Goal: Task Accomplishment & Management: Complete application form

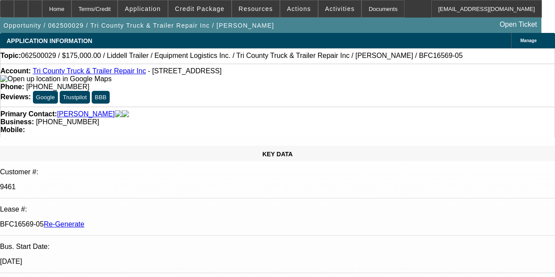
select select "3"
select select "0"
select select "6"
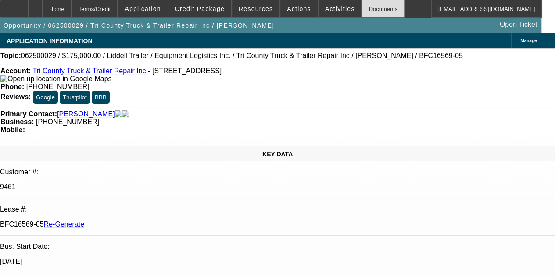
click at [362, 10] on div "Documents" at bounding box center [382, 9] width 43 height 18
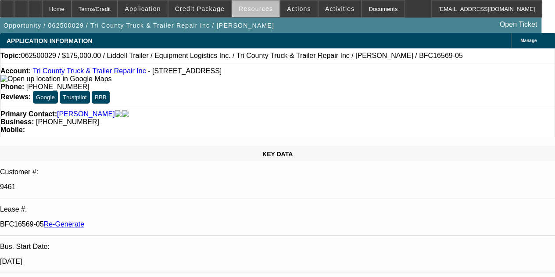
click at [264, 7] on span "Resources" at bounding box center [256, 8] width 34 height 7
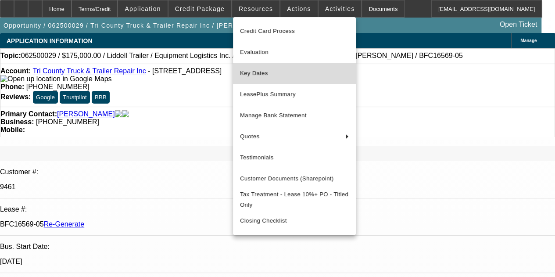
click at [257, 79] on button "Key Dates" at bounding box center [294, 73] width 123 height 21
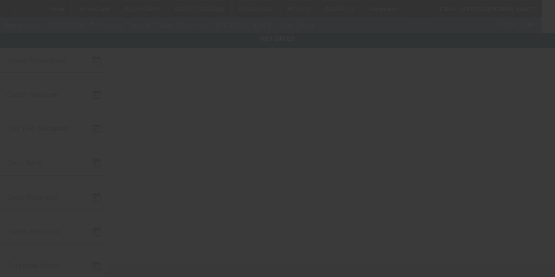
type input "[DATE]"
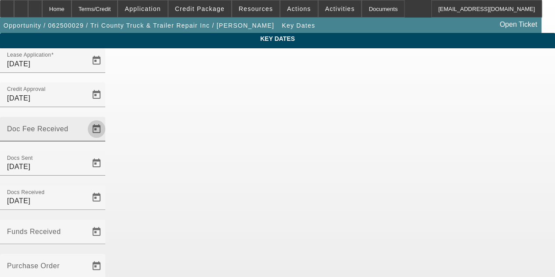
click at [107, 118] on span "Open calendar" at bounding box center [96, 128] width 21 height 21
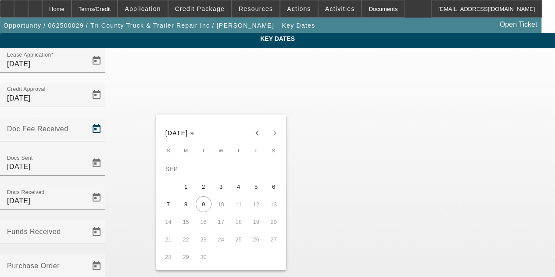
click at [191, 203] on span "8" at bounding box center [186, 204] width 16 height 16
type input "[DATE]"
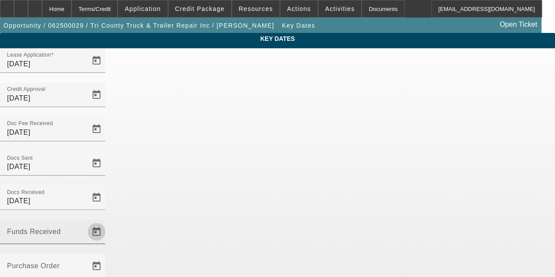
click at [107, 221] on span "Open calendar" at bounding box center [96, 231] width 21 height 21
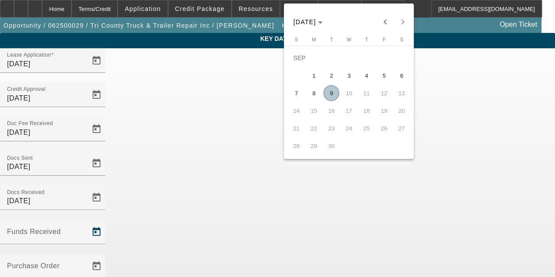
click at [313, 95] on span "8" at bounding box center [314, 93] width 16 height 16
type input "[DATE]"
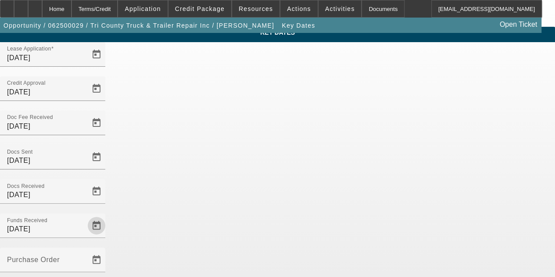
scroll to position [57, 0]
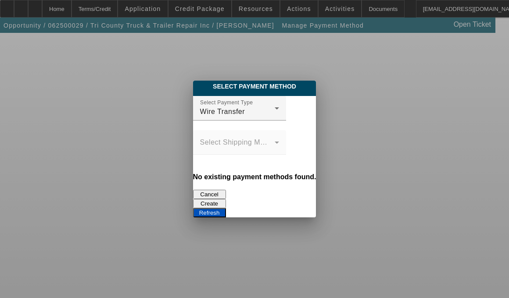
click at [226, 208] on button "Refresh" at bounding box center [209, 212] width 33 height 9
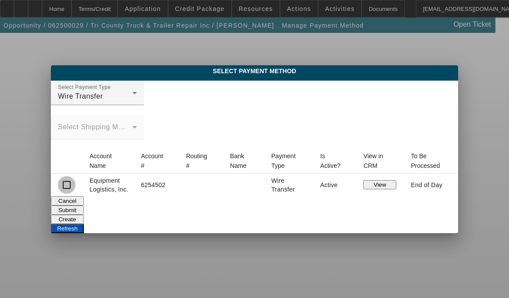
click at [75, 183] on input "checkbox" at bounding box center [67, 185] width 18 height 18
checkbox input "true"
click at [84, 206] on button "Submit" at bounding box center [67, 210] width 33 height 9
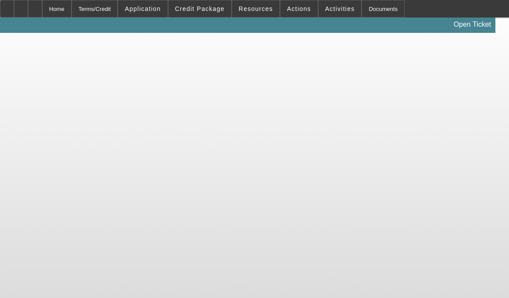
click at [193, 147] on body "Home Terms/Credit Application Credit Package Resources Actions Activities Docum…" at bounding box center [254, 149] width 509 height 298
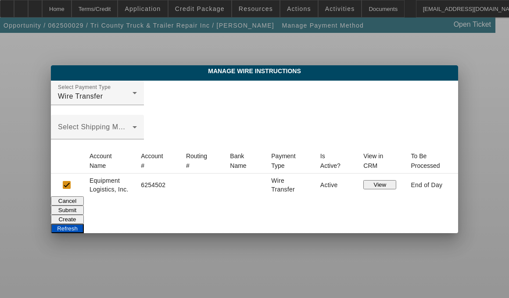
click at [84, 215] on button "Create" at bounding box center [67, 219] width 33 height 9
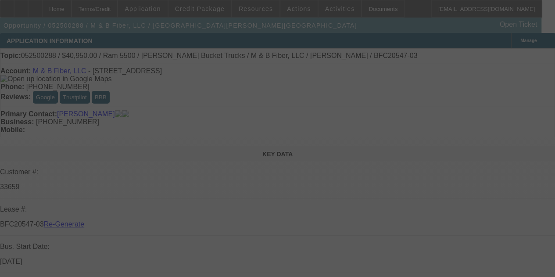
select select "4"
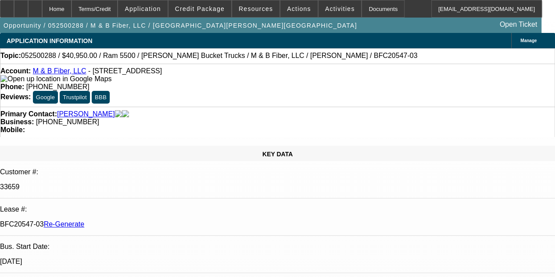
select select "0"
select select "6"
